Goal: Information Seeking & Learning: Learn about a topic

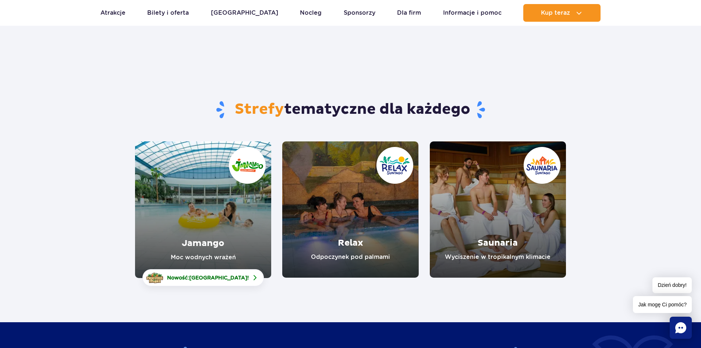
scroll to position [61, 0]
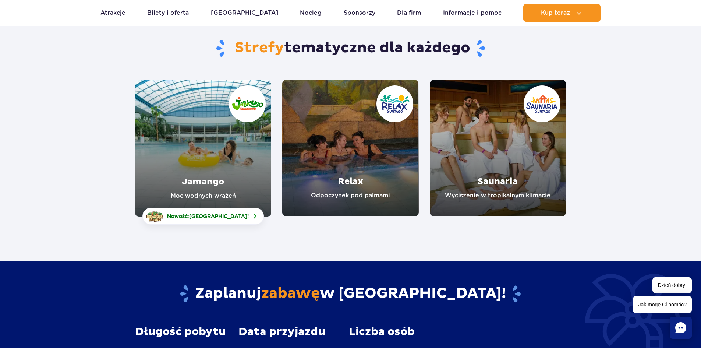
click at [221, 135] on link "Jamango" at bounding box center [203, 148] width 136 height 137
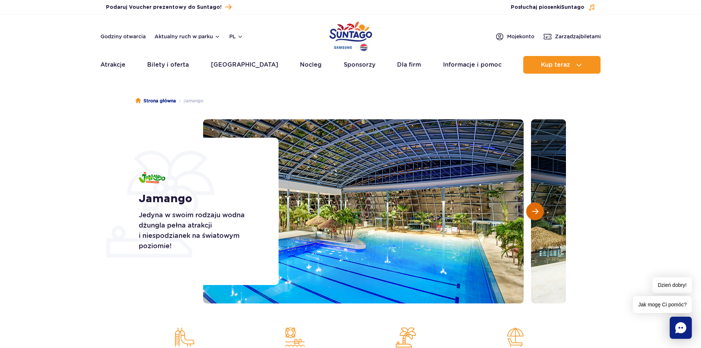
click at [534, 210] on span "Następny slajd" at bounding box center [535, 211] width 6 height 7
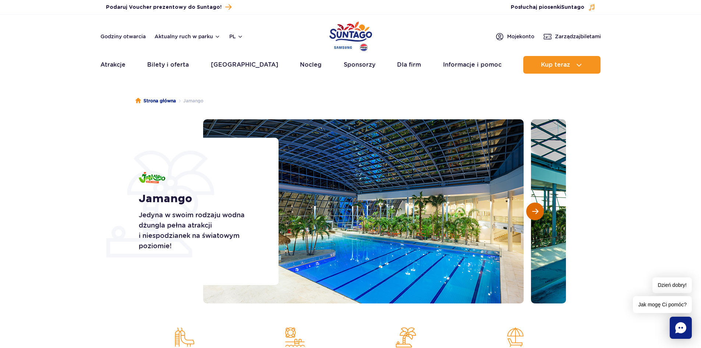
click at [534, 210] on span "Następny slajd" at bounding box center [535, 211] width 6 height 7
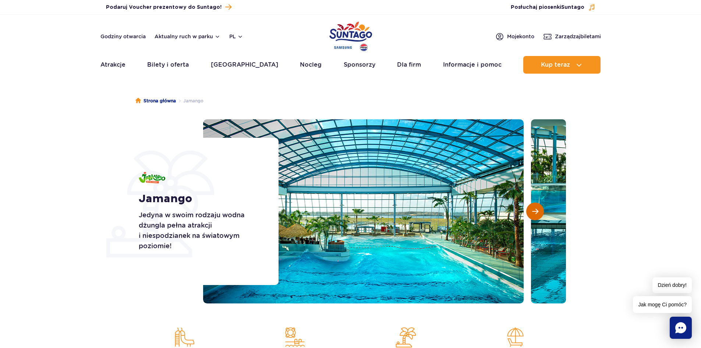
click at [534, 210] on span "Następny slajd" at bounding box center [535, 211] width 6 height 7
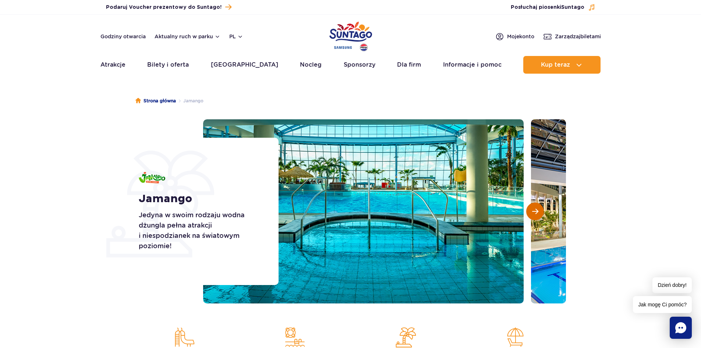
click at [534, 210] on span "Następny slajd" at bounding box center [535, 211] width 6 height 7
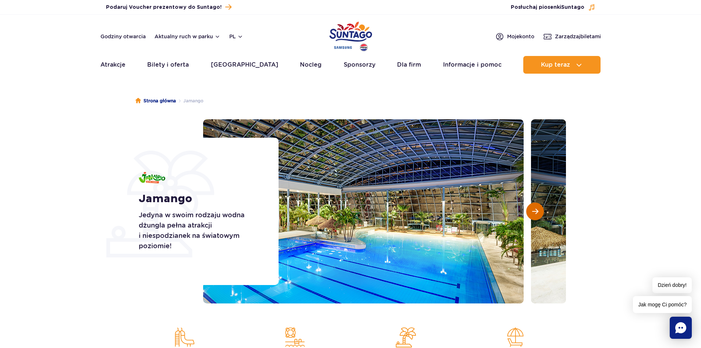
click at [531, 215] on button "Następny slajd" at bounding box center [535, 211] width 18 height 18
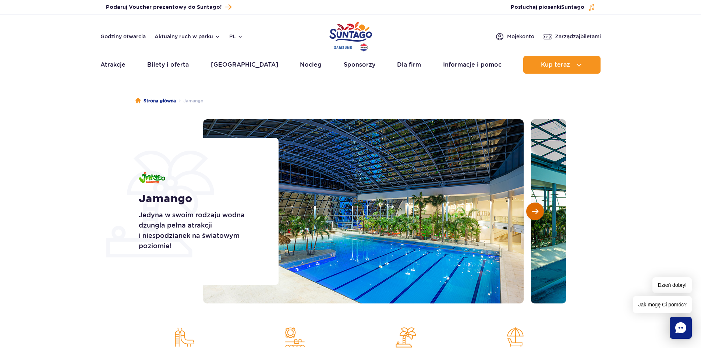
click at [531, 215] on button "Następny slajd" at bounding box center [535, 211] width 18 height 18
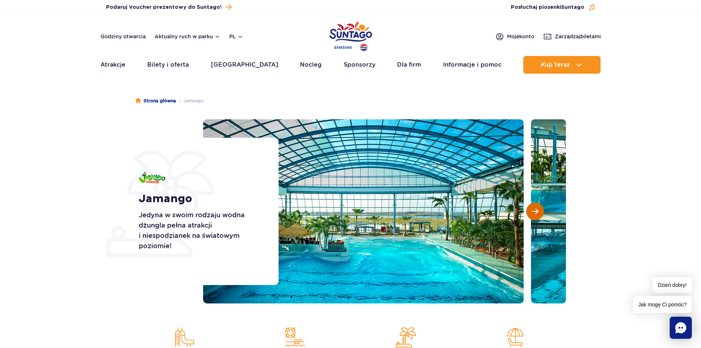
click at [531, 216] on button "Następny slajd" at bounding box center [535, 211] width 18 height 18
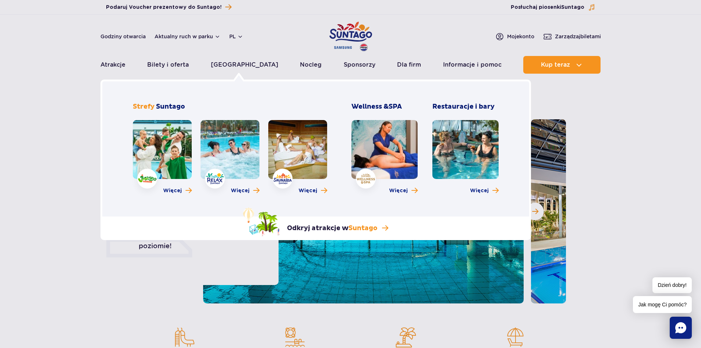
click at [228, 155] on link at bounding box center [230, 149] width 59 height 59
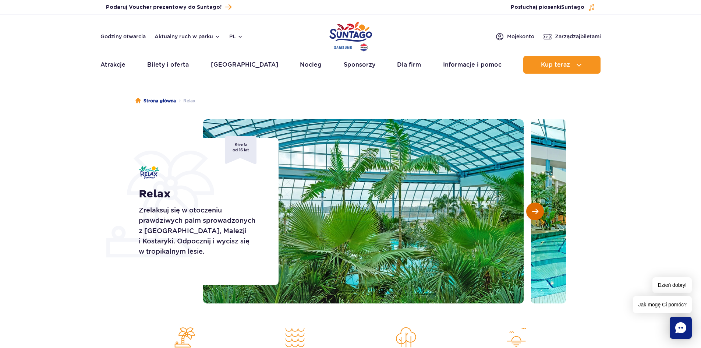
click at [531, 213] on button "Następny slajd" at bounding box center [535, 211] width 18 height 18
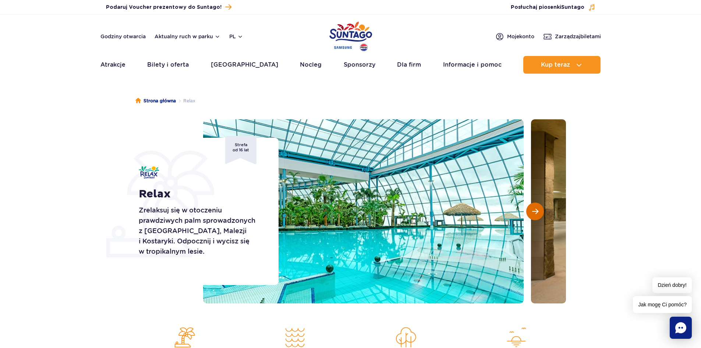
click at [531, 213] on button "Następny slajd" at bounding box center [535, 211] width 18 height 18
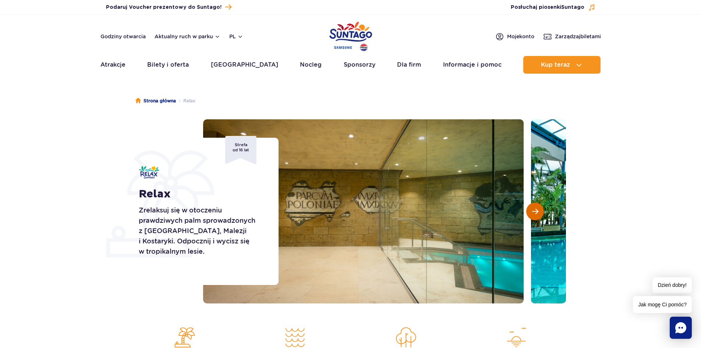
click at [531, 213] on button "Następny slajd" at bounding box center [535, 211] width 18 height 18
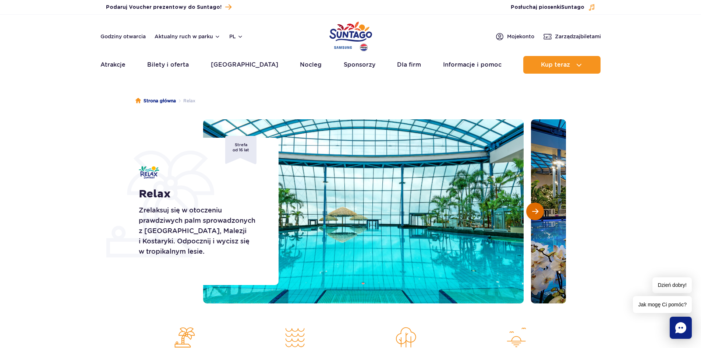
click at [531, 213] on button "Następny slajd" at bounding box center [535, 211] width 18 height 18
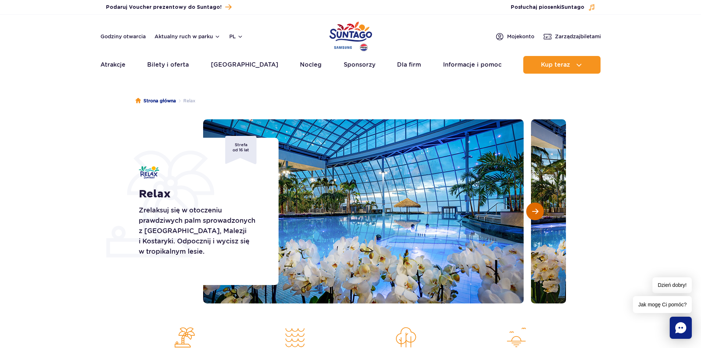
click at [541, 213] on button "Następny slajd" at bounding box center [535, 211] width 18 height 18
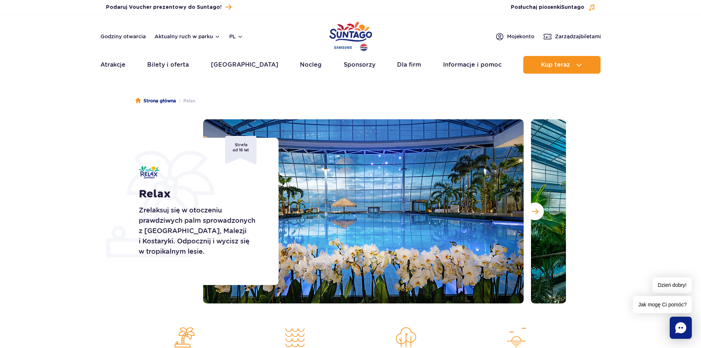
click at [281, 99] on ul "Strona główna Relax" at bounding box center [350, 100] width 431 height 37
